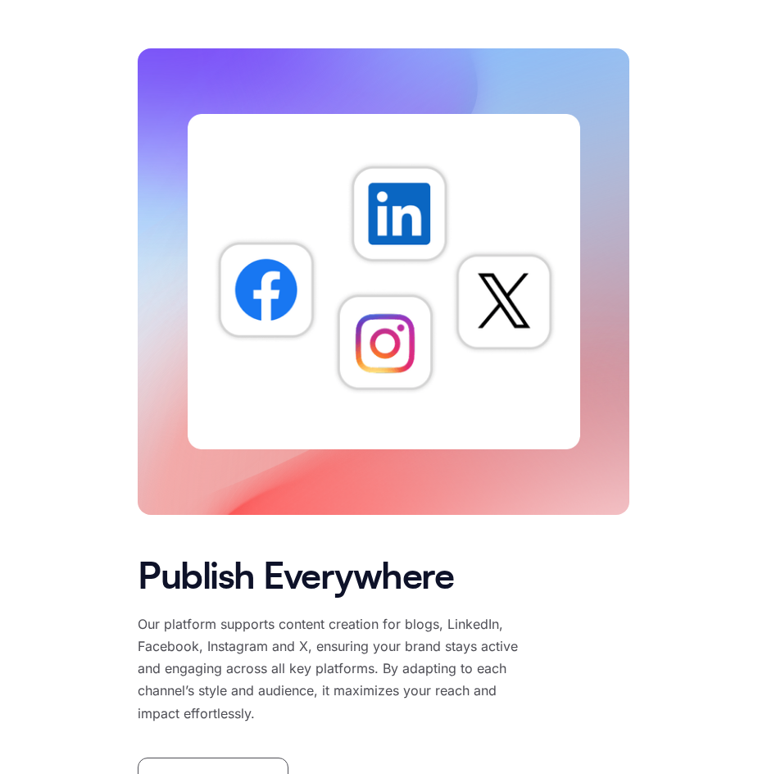
scroll to position [14013, 0]
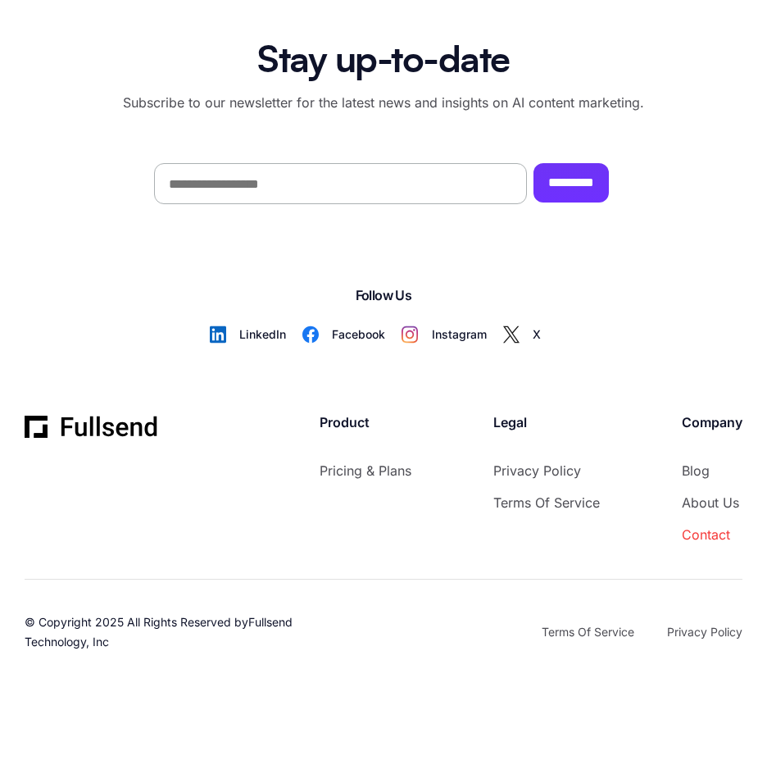
click at [698, 535] on link "contact" at bounding box center [712, 535] width 61 height 22
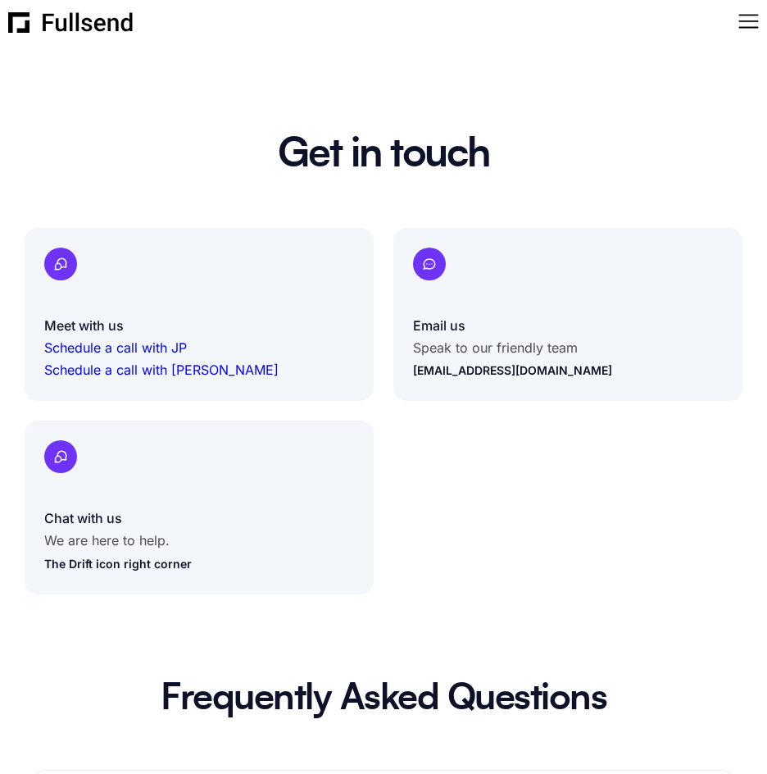
drag, startPoint x: 484, startPoint y: 373, endPoint x: 438, endPoint y: 458, distance: 96.4
click at [438, 458] on div "Meet with us Schedule a call with JP Schedule a call with Matt Email us Speak t…" at bounding box center [384, 411] width 718 height 366
drag, startPoint x: 407, startPoint y: 372, endPoint x: 583, endPoint y: 385, distance: 175.9
click at [583, 385] on div "Email us Speak to our friendly team support@getfullsend.com" at bounding box center [567, 315] width 349 height 174
copy link "support@getfullsend.com"
